Goal: Obtain resource: Obtain resource

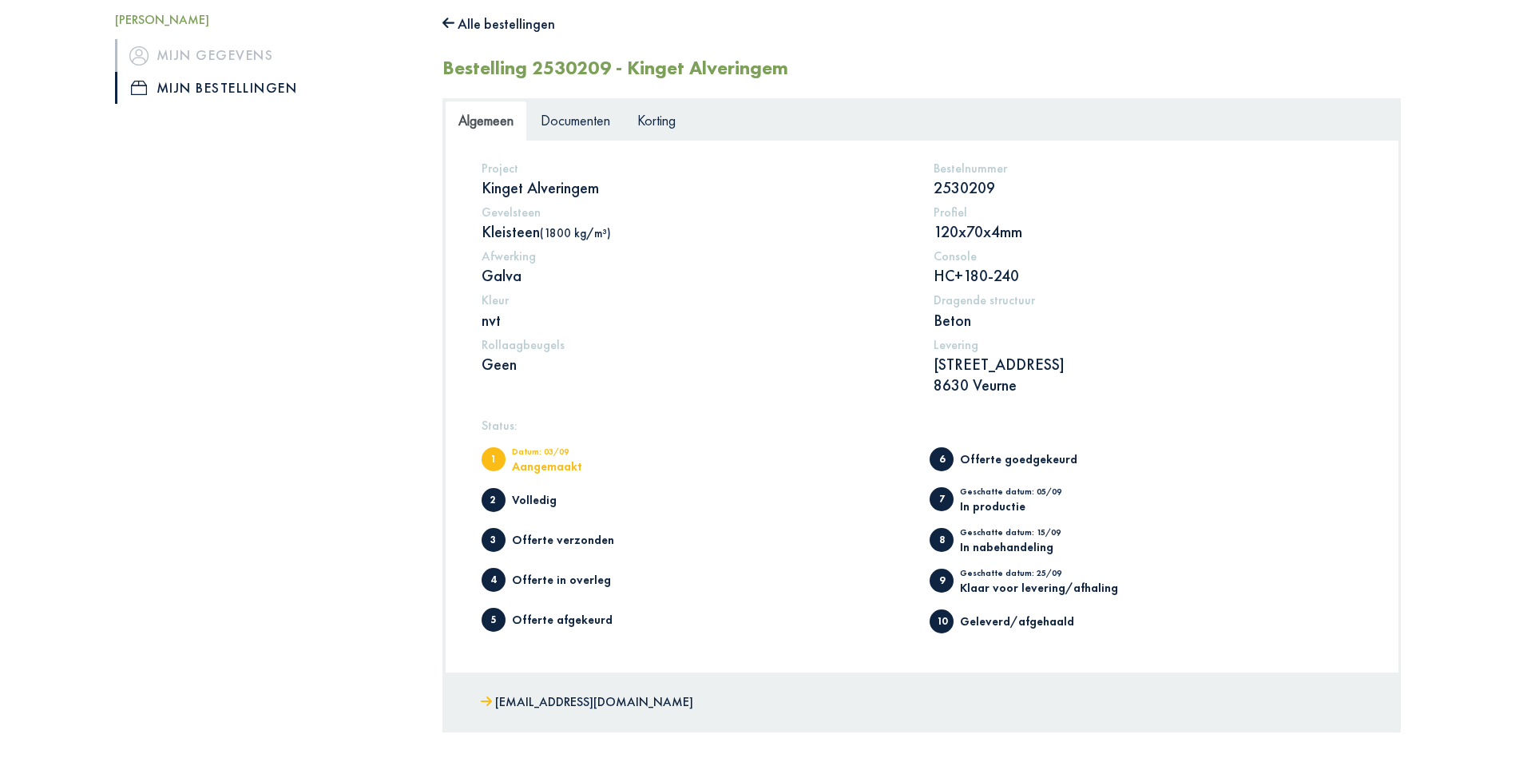
scroll to position [21, 0]
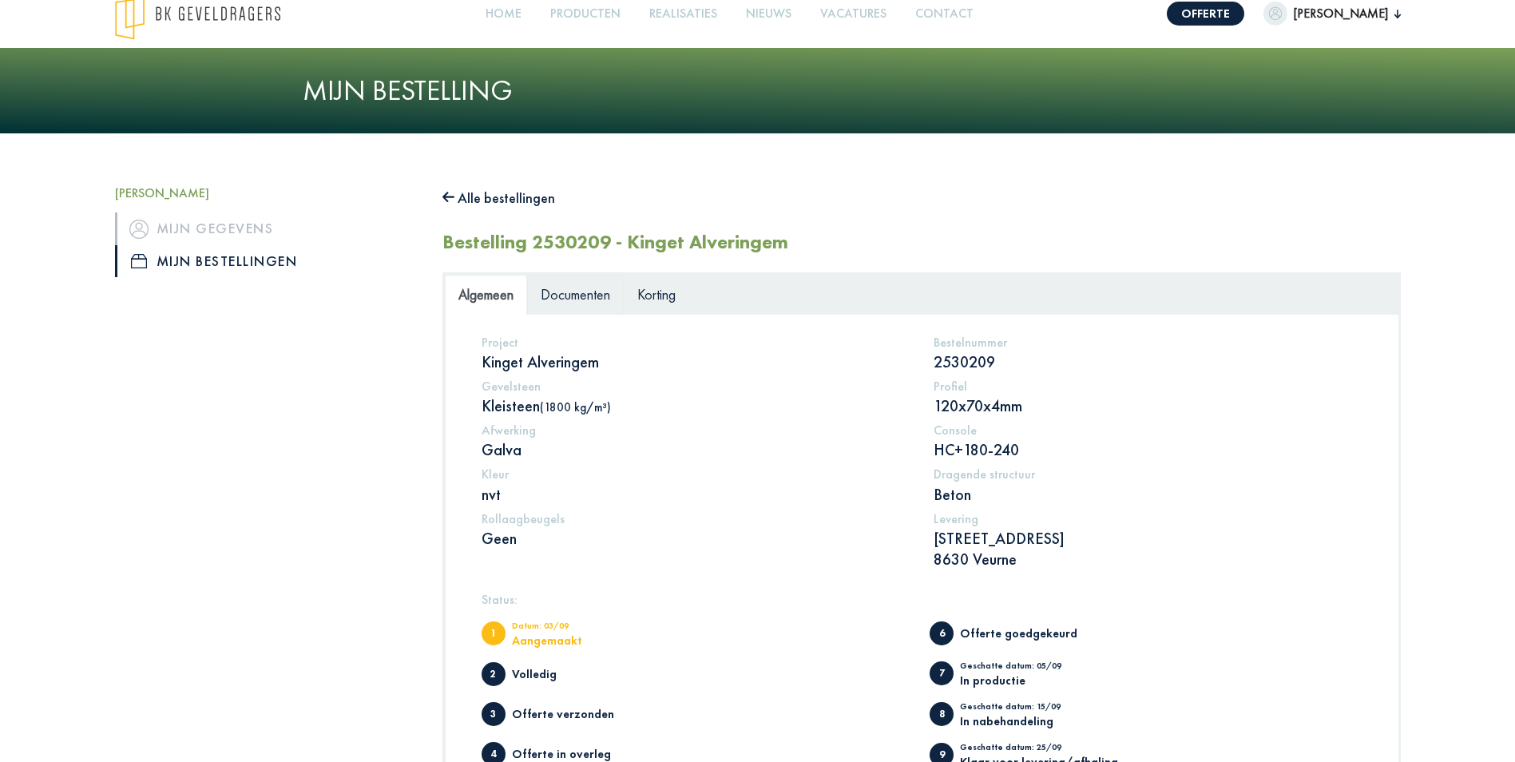
click at [579, 293] on span "Documenten" at bounding box center [575, 294] width 69 height 18
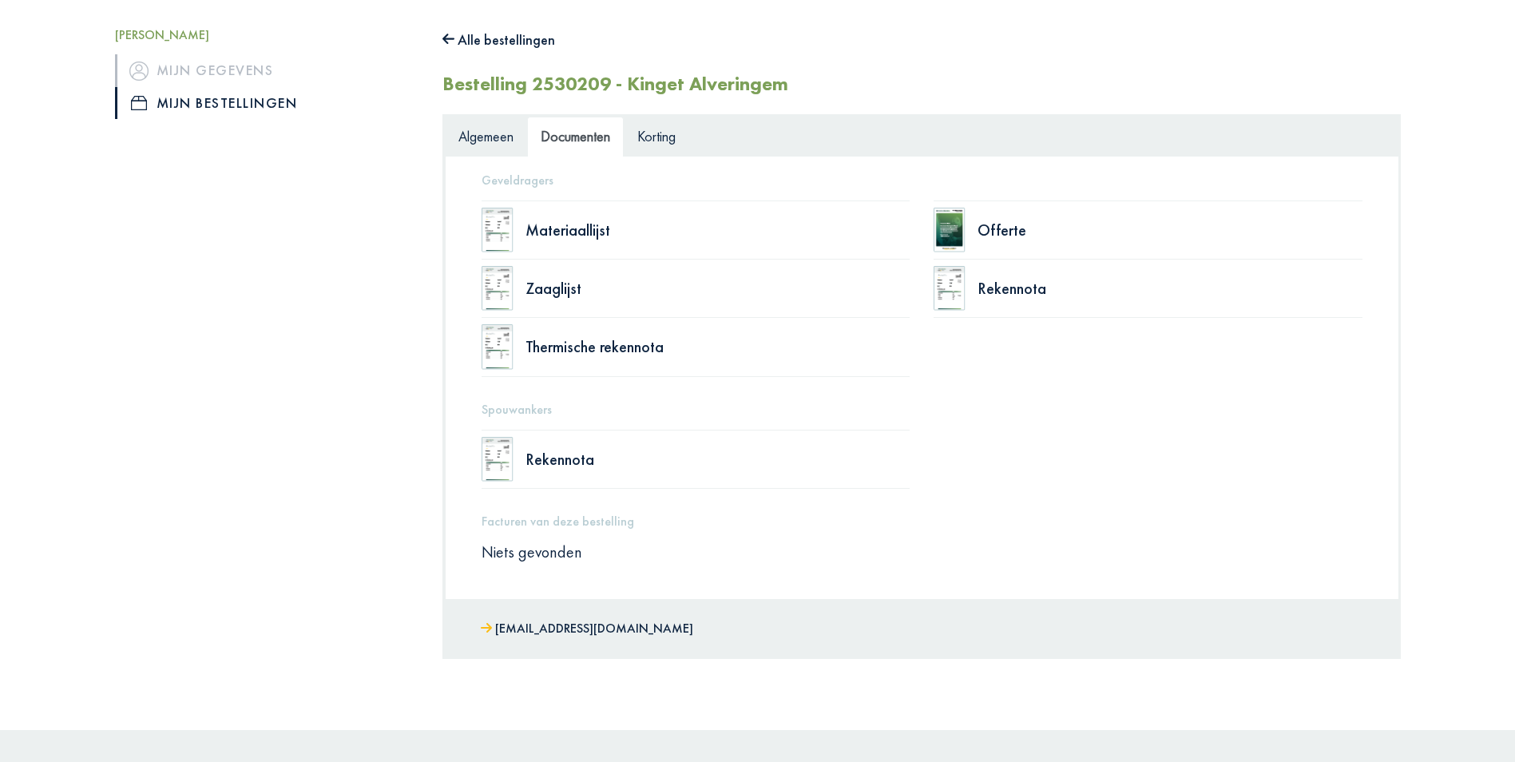
scroll to position [180, 0]
click at [507, 140] on span "Algemeen" at bounding box center [485, 134] width 55 height 18
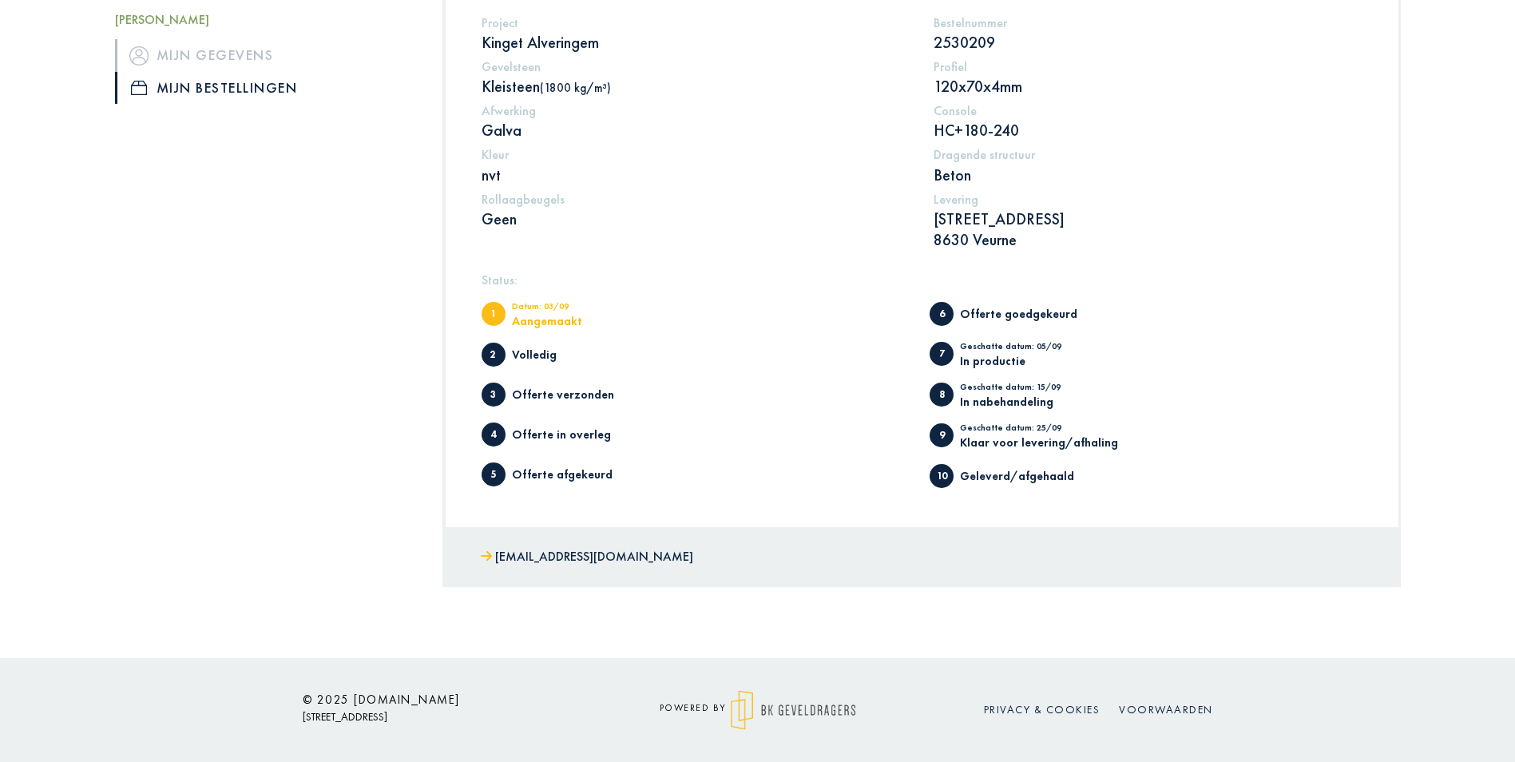
scroll to position [0, 0]
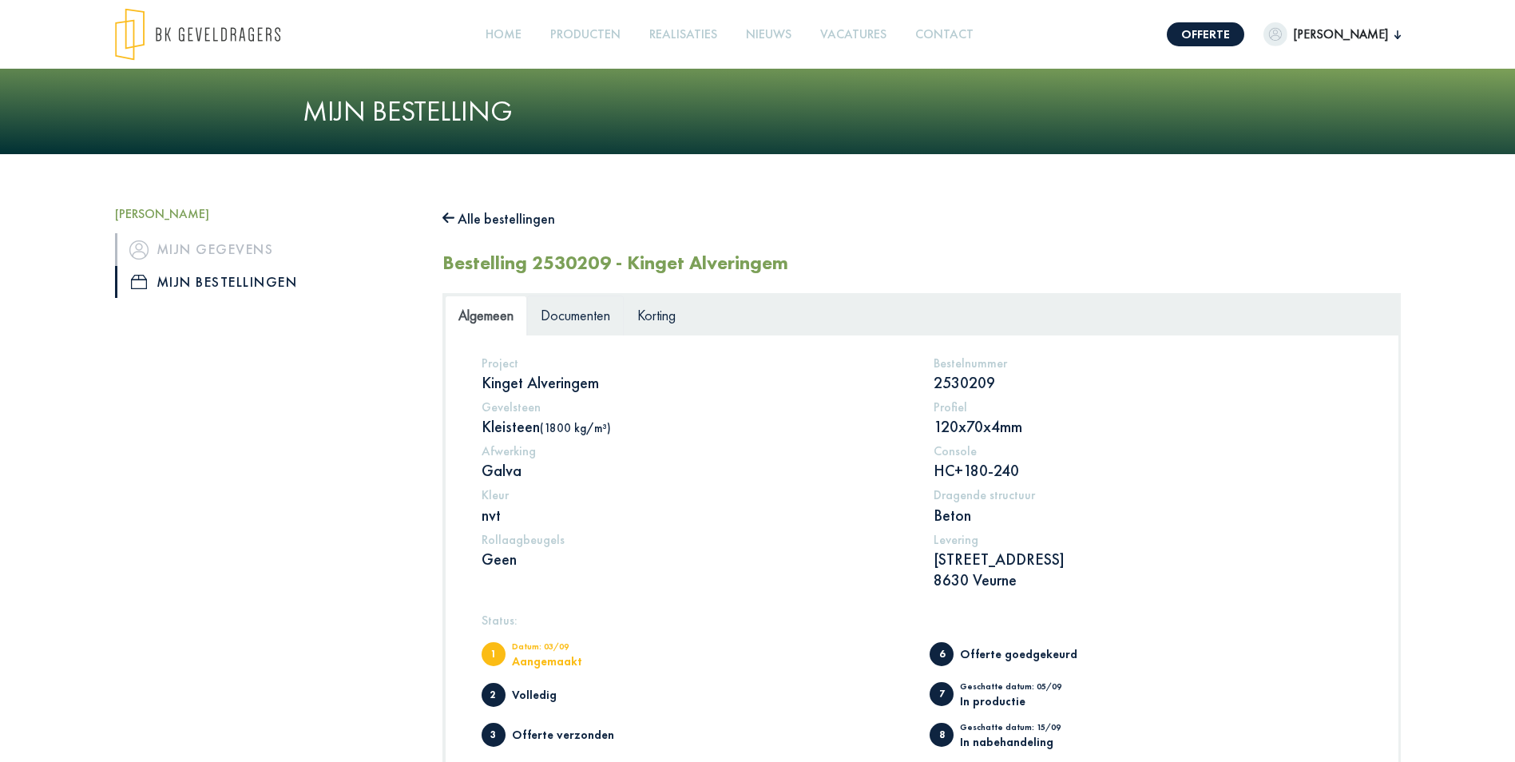
click at [581, 314] on span "Documenten" at bounding box center [575, 315] width 69 height 18
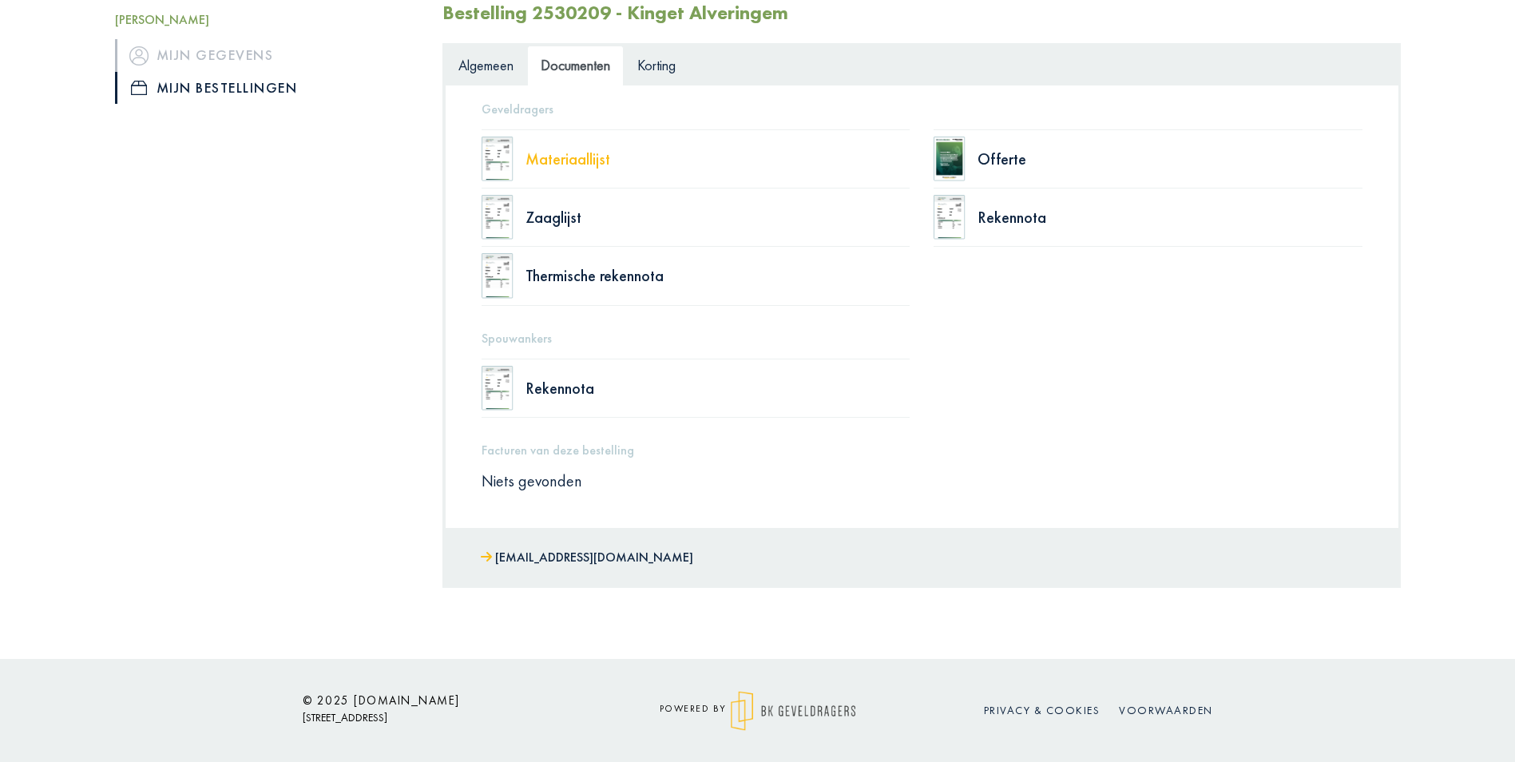
scroll to position [251, 0]
click at [998, 217] on div "Rekennota" at bounding box center [1169, 216] width 385 height 16
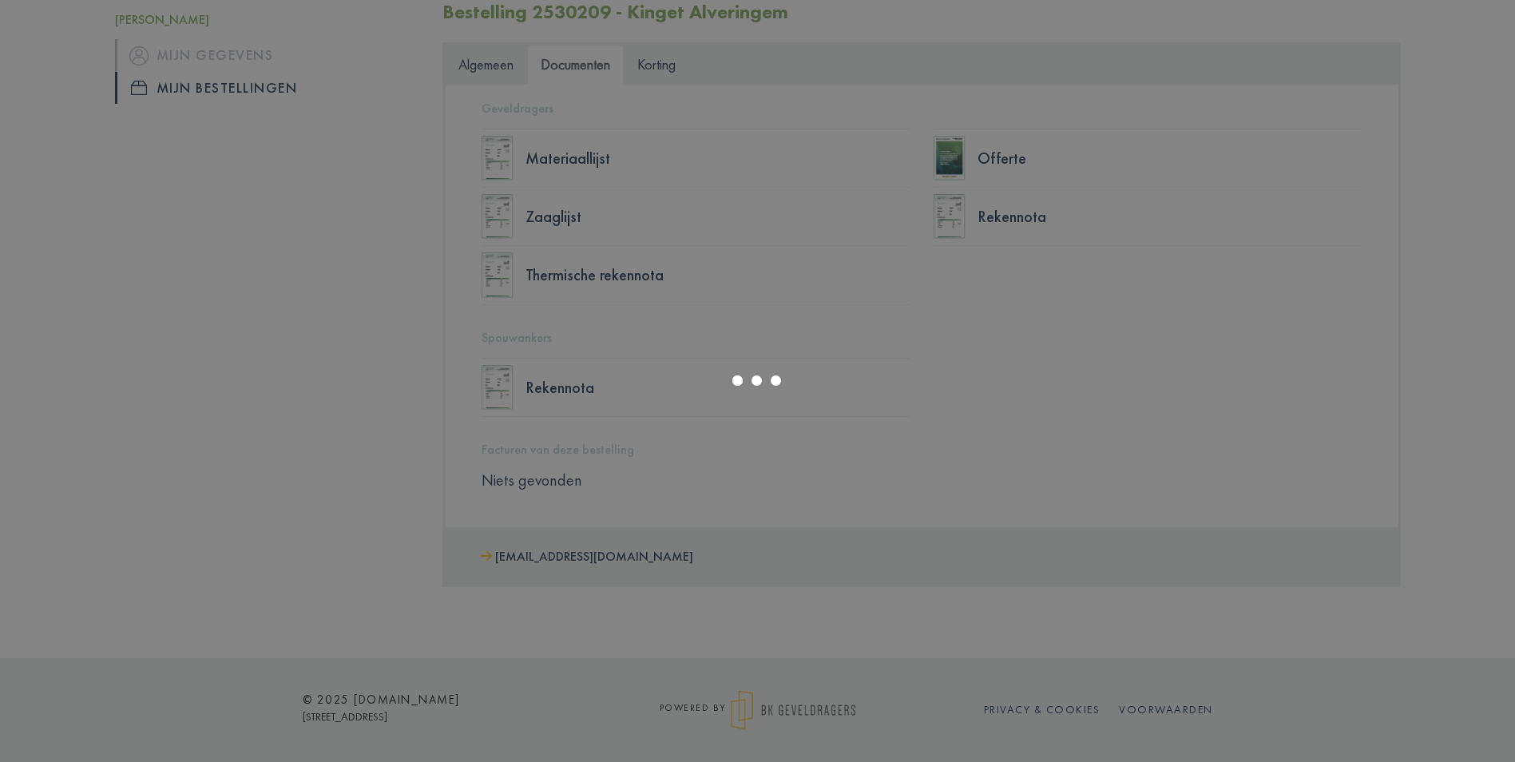
scroll to position [11, 0]
